Goal: Task Accomplishment & Management: Manage account settings

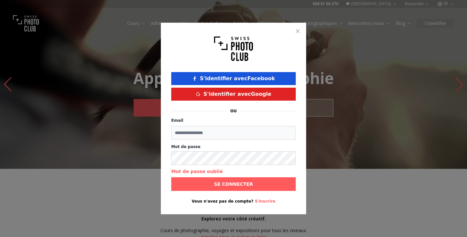
click at [207, 140] on fieldset "Email" at bounding box center [233, 128] width 124 height 25
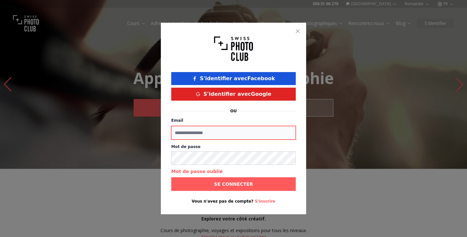
click at [210, 132] on input "Email" at bounding box center [233, 133] width 124 height 14
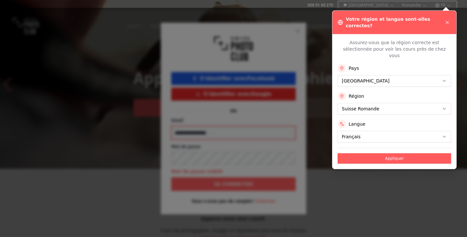
type input "**********"
click at [392, 151] on div at bounding box center [233, 118] width 467 height 237
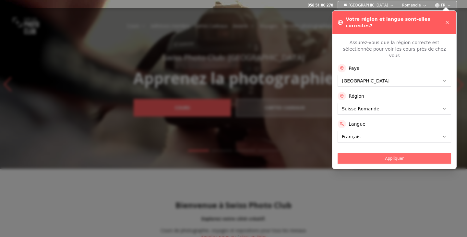
click at [394, 153] on button "Appliquer" at bounding box center [393, 158] width 113 height 10
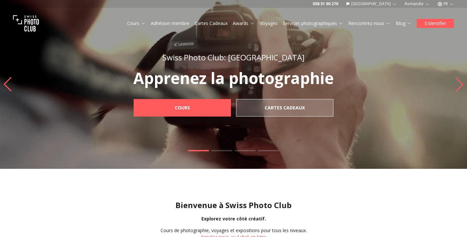
click at [433, 25] on button "S'identifier" at bounding box center [434, 23] width 37 height 9
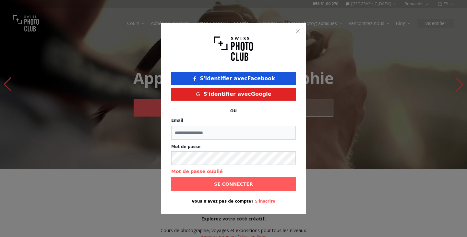
click at [230, 142] on div "Email Mot de passe Mot de passe oublié Se connecter" at bounding box center [233, 153] width 124 height 75
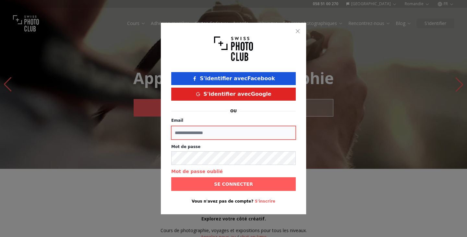
click at [220, 137] on input "Email" at bounding box center [233, 133] width 124 height 14
type input "**********"
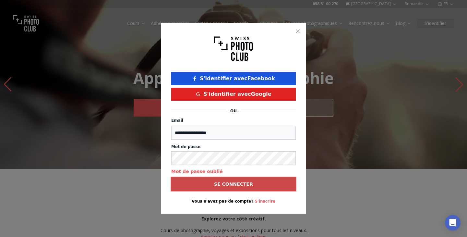
click at [238, 185] on b "Se connecter" at bounding box center [233, 184] width 39 height 6
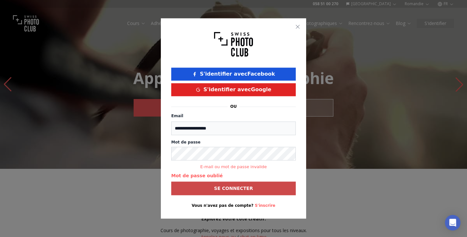
click at [257, 86] on button "S'identifier avec Google" at bounding box center [233, 89] width 124 height 13
